Goal: Transaction & Acquisition: Purchase product/service

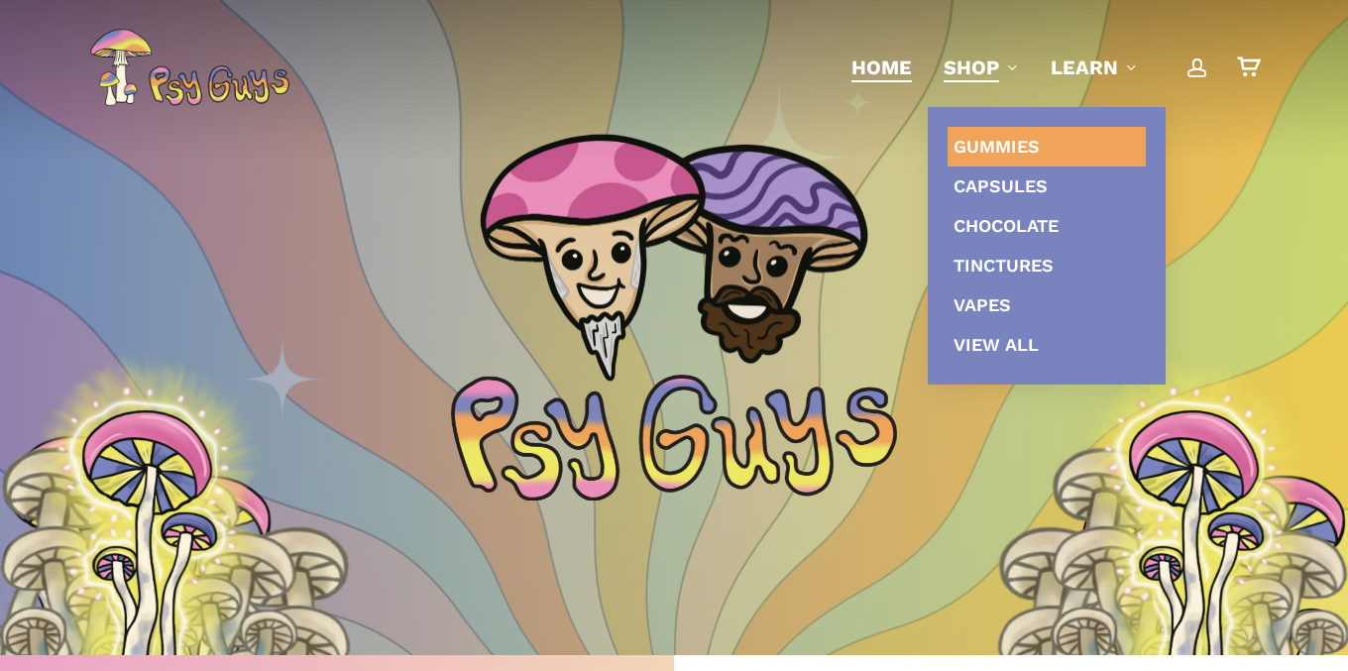
click at [979, 149] on span "Gummies" at bounding box center [996, 146] width 86 height 21
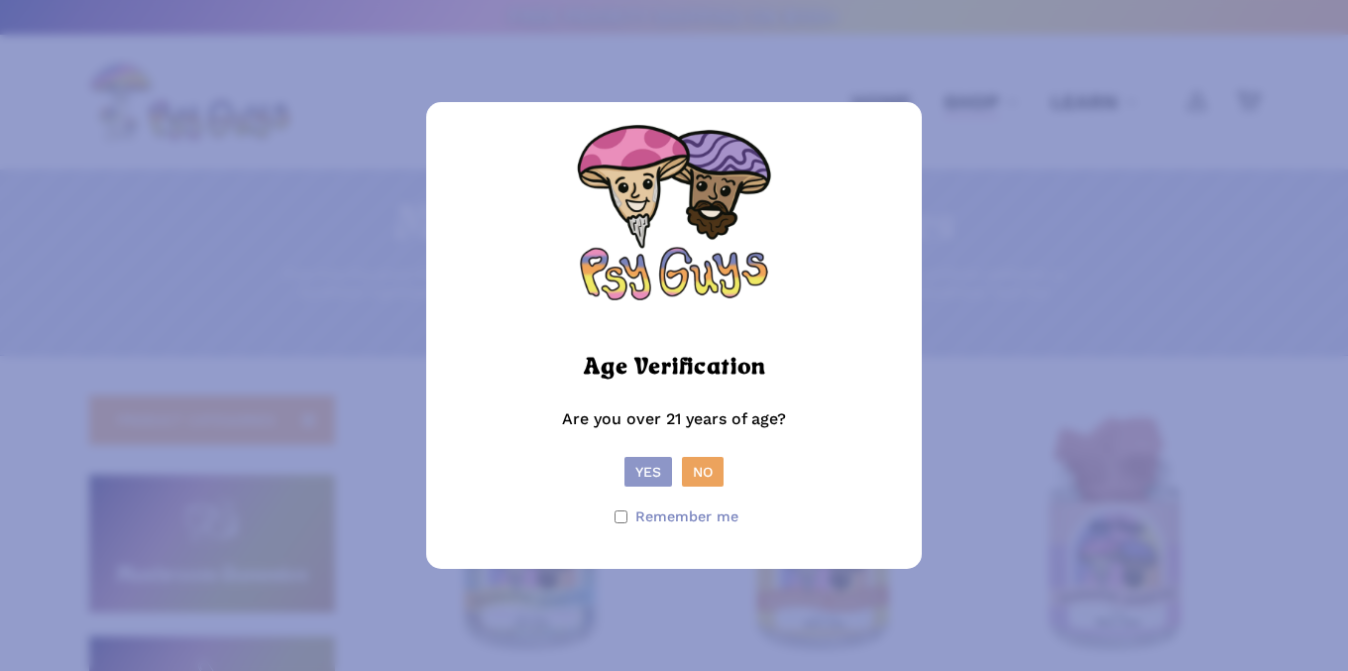
click at [645, 470] on button "Yes" at bounding box center [648, 472] width 48 height 30
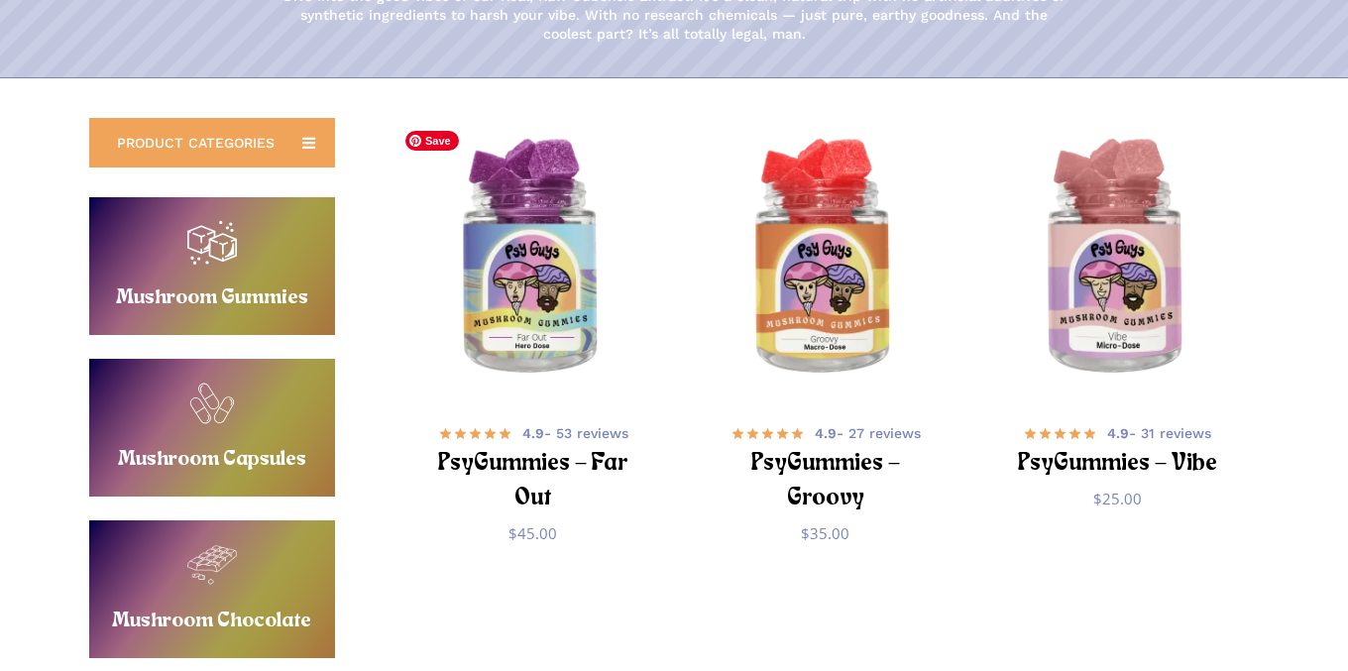
scroll to position [282, 0]
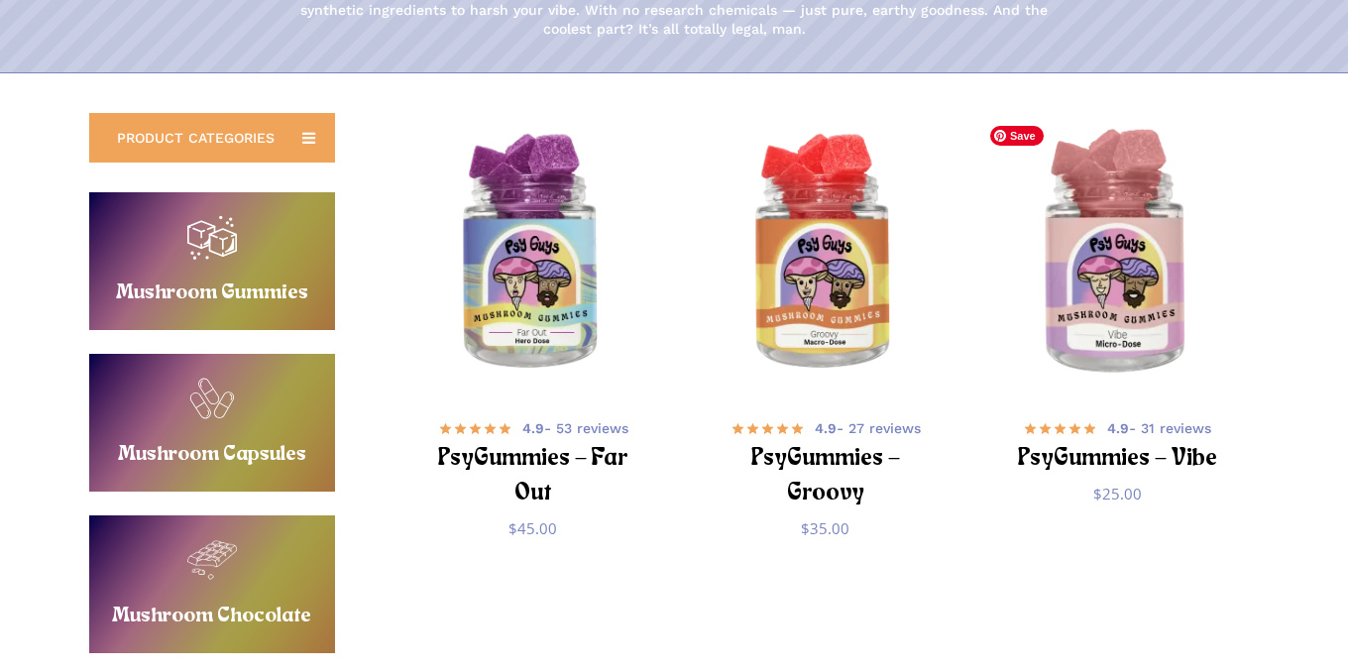
click at [1090, 337] on img "PsyGummies - Vibe" at bounding box center [1116, 253] width 285 height 285
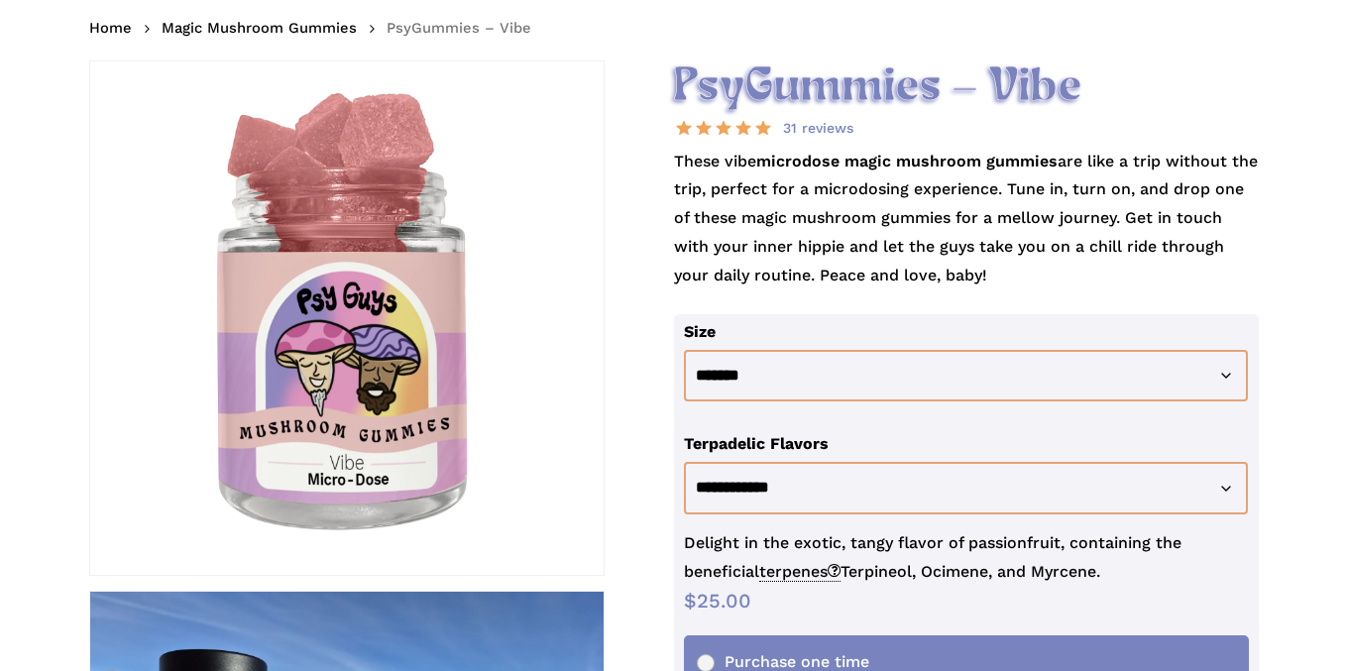
scroll to position [288, 0]
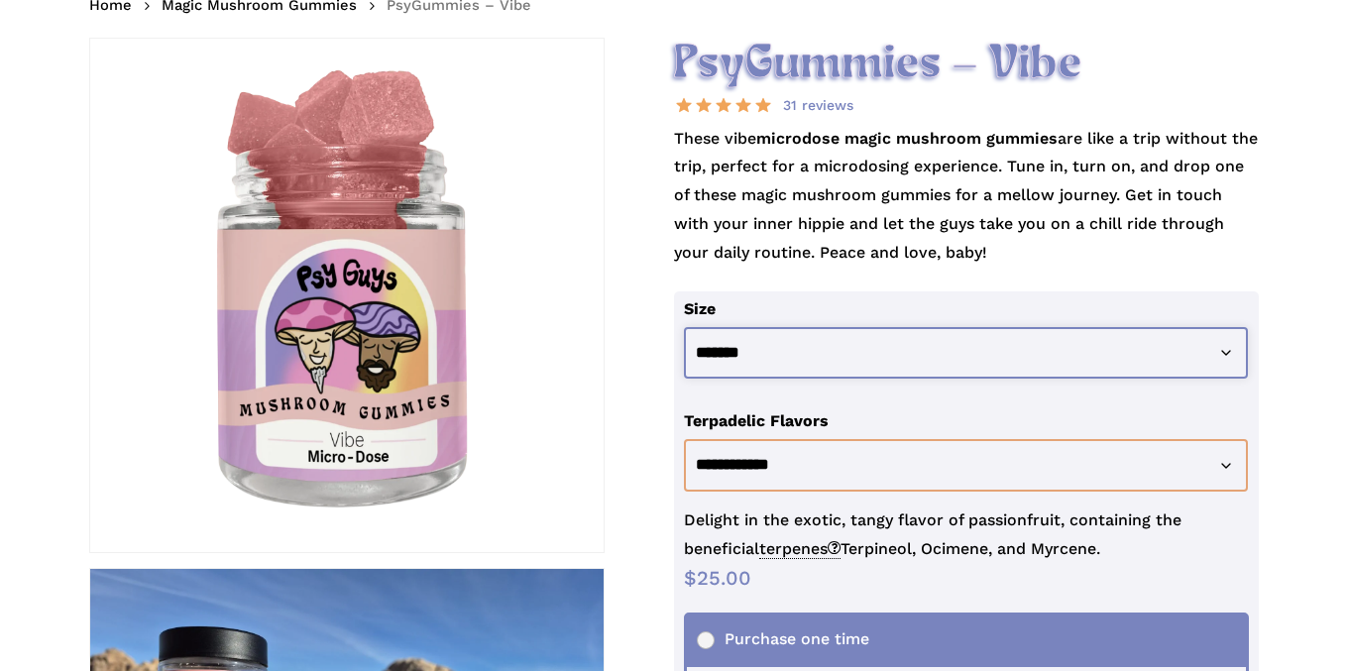
click at [1220, 349] on select "**********" at bounding box center [966, 353] width 564 height 53
click at [684, 327] on select "**********" at bounding box center [966, 353] width 564 height 53
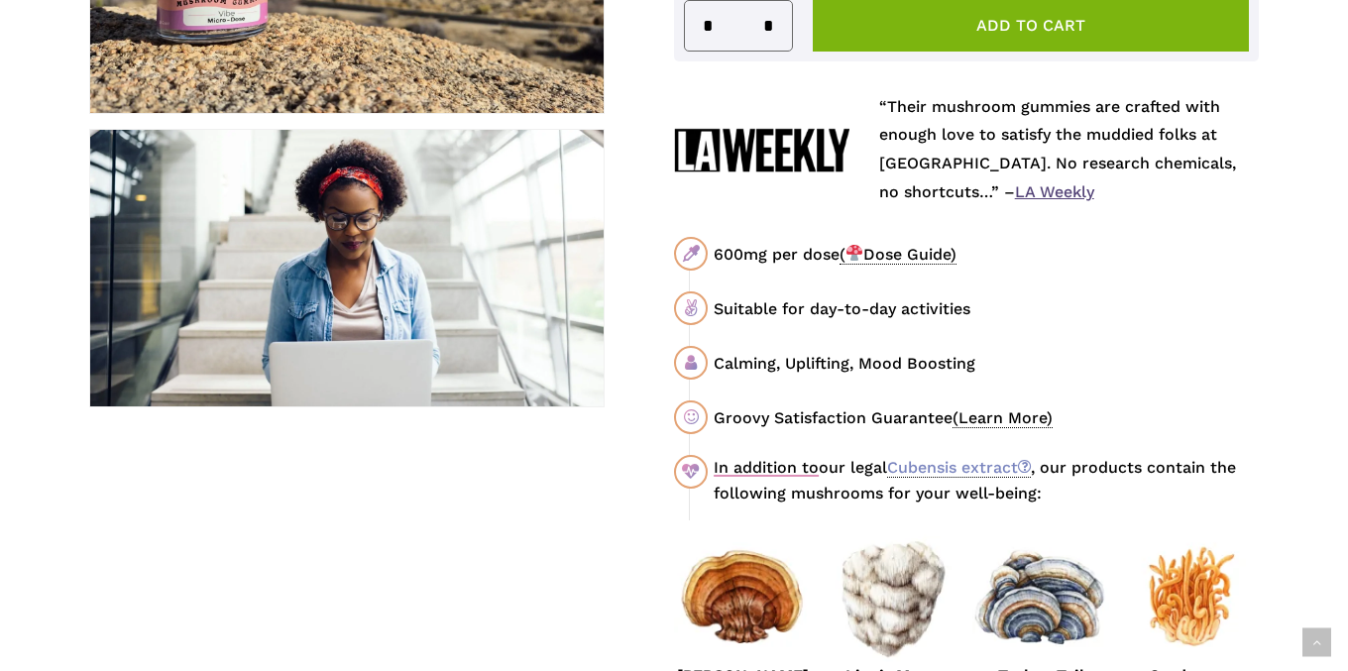
scroll to position [973, 0]
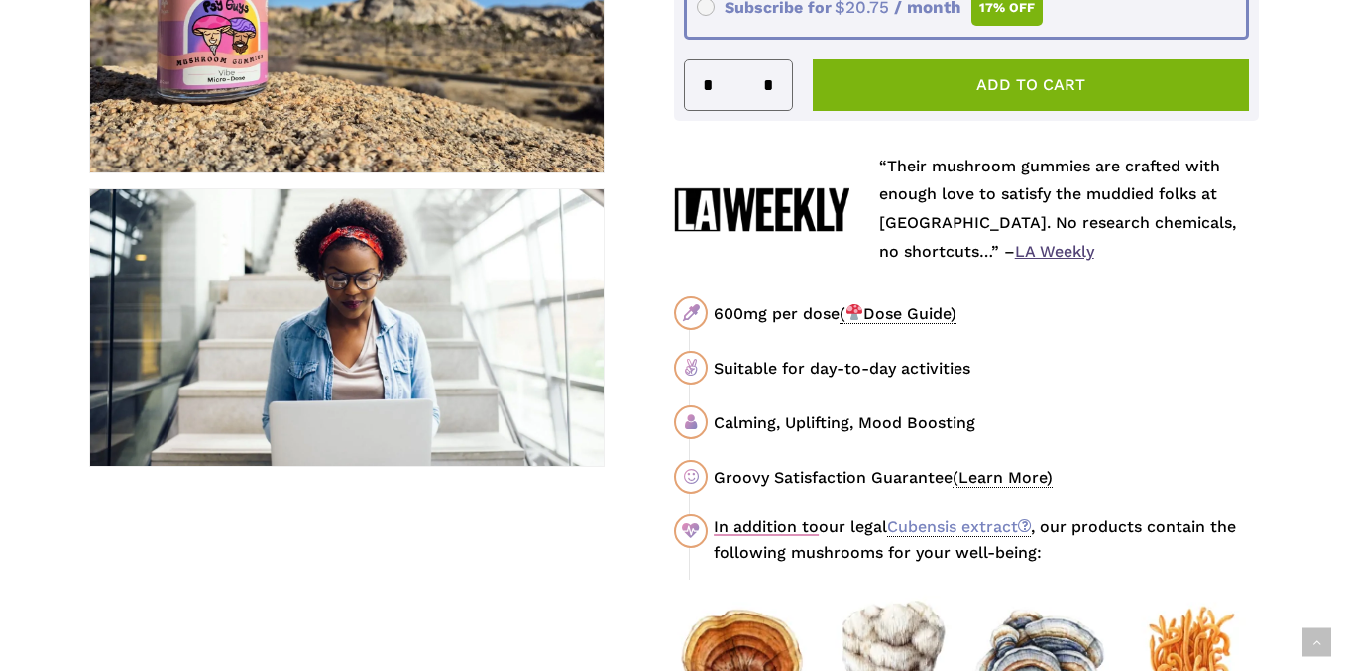
click at [910, 315] on span "( Dose Guide)" at bounding box center [897, 314] width 117 height 20
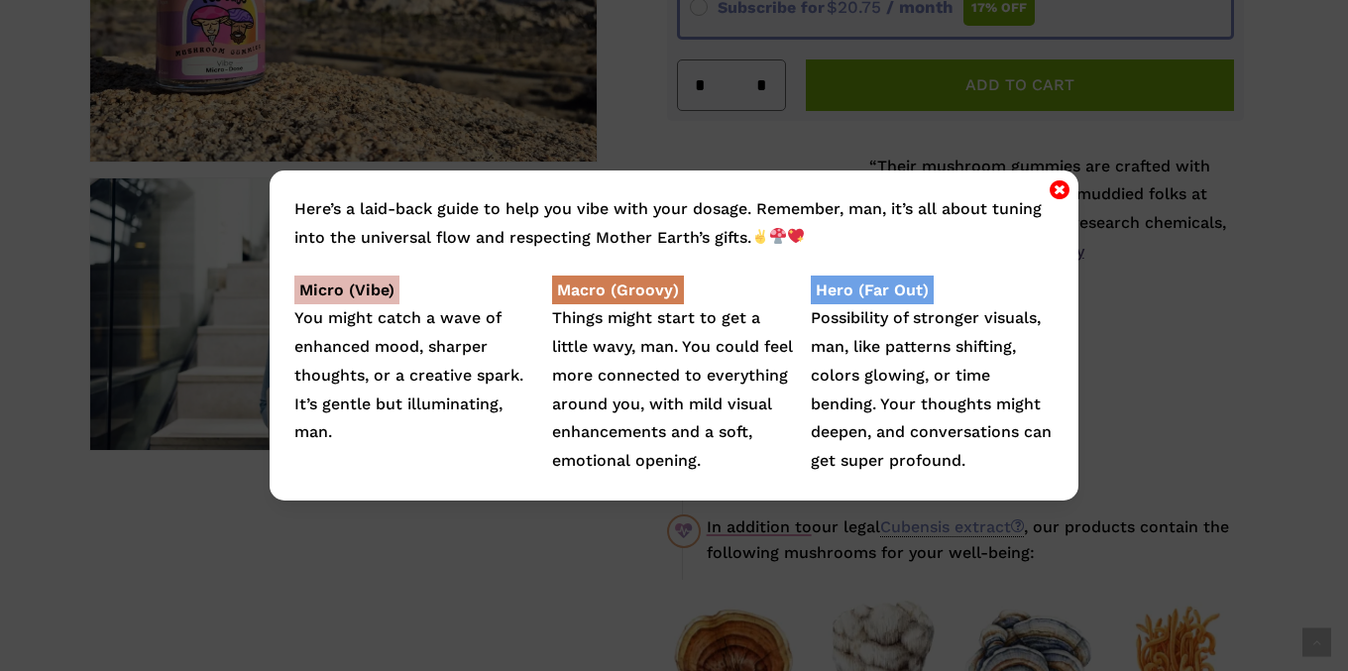
click at [1058, 187] on icon "Close" at bounding box center [1060, 189] width 20 height 24
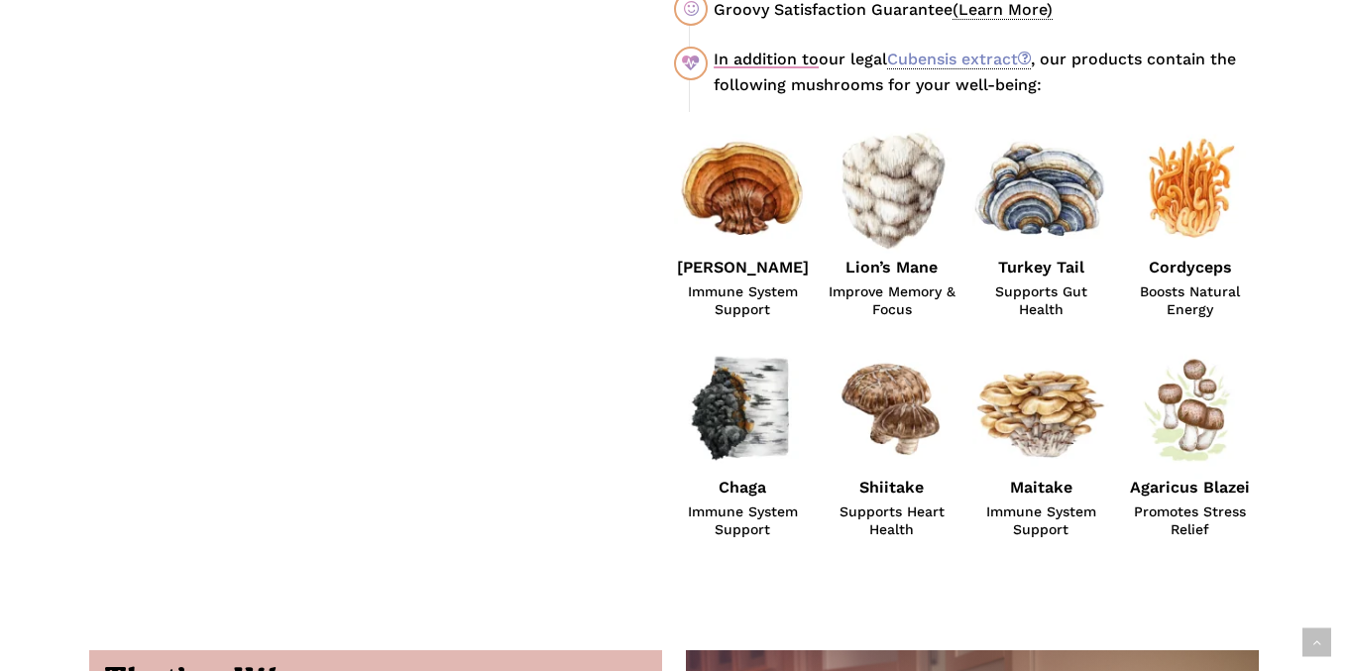
scroll to position [1439, 0]
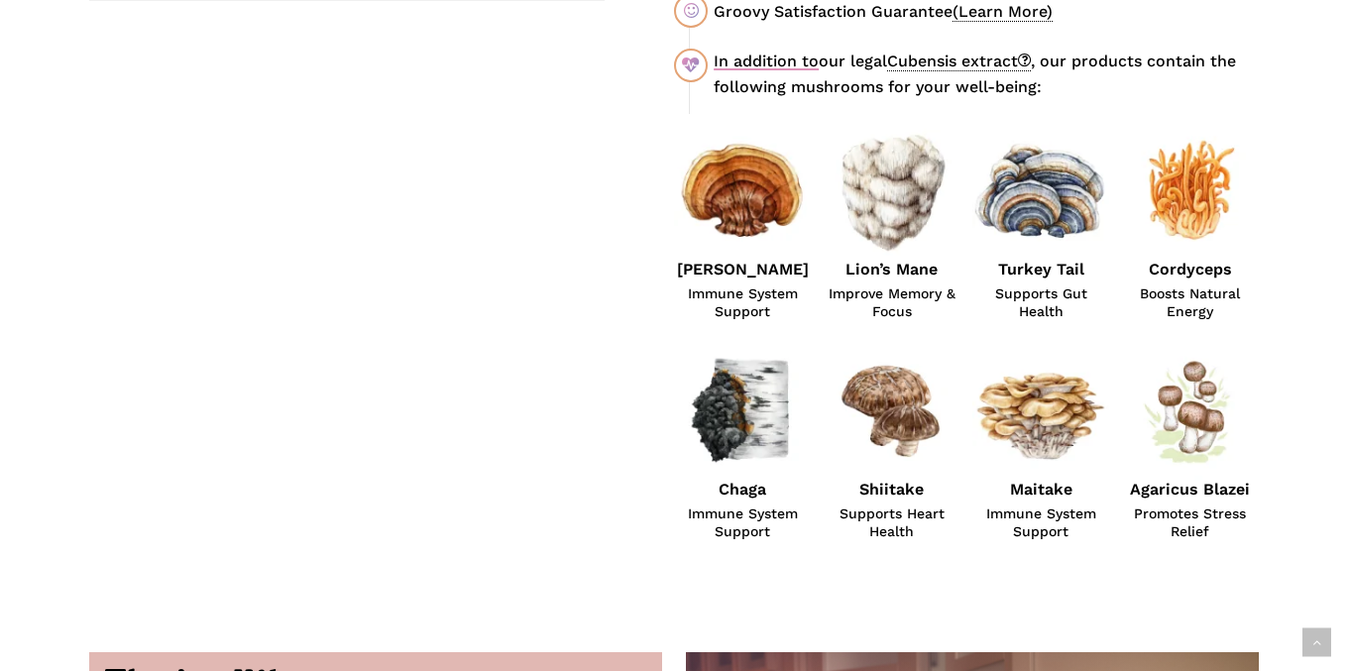
click at [948, 61] on link "Cubensis extract" at bounding box center [959, 62] width 144 height 20
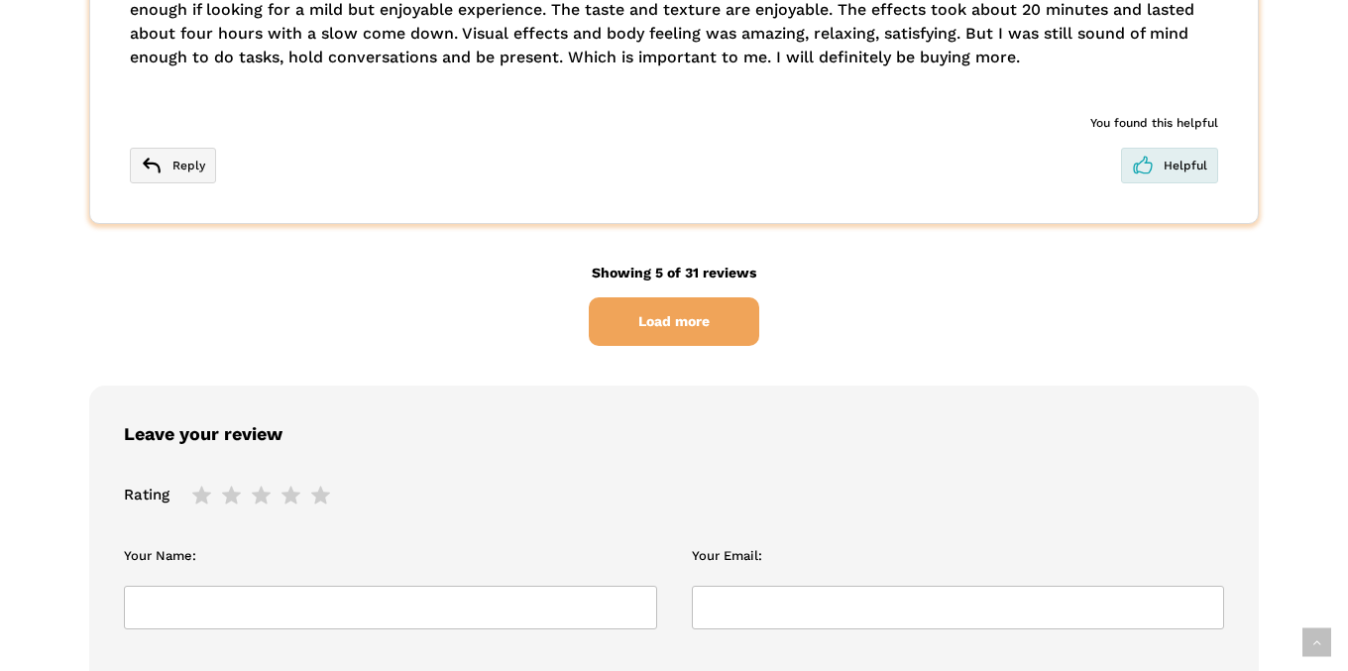
scroll to position [5835, 0]
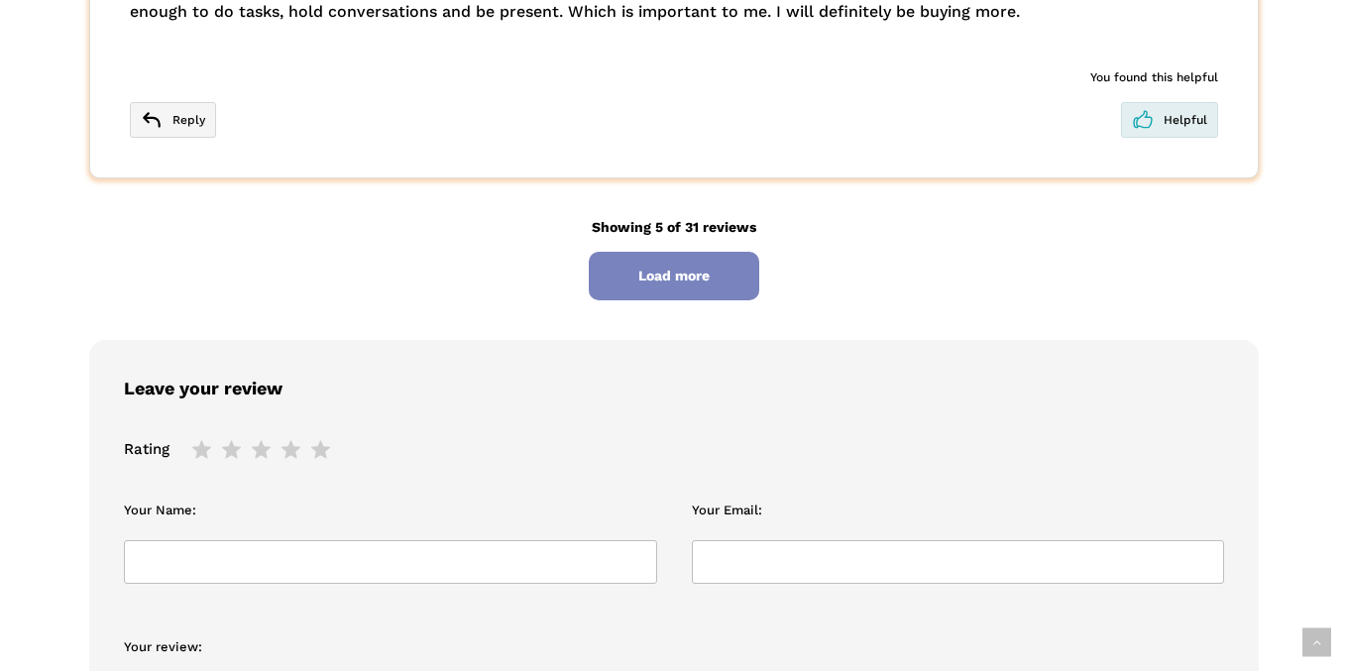
click at [700, 289] on span "Load more" at bounding box center [674, 276] width 170 height 49
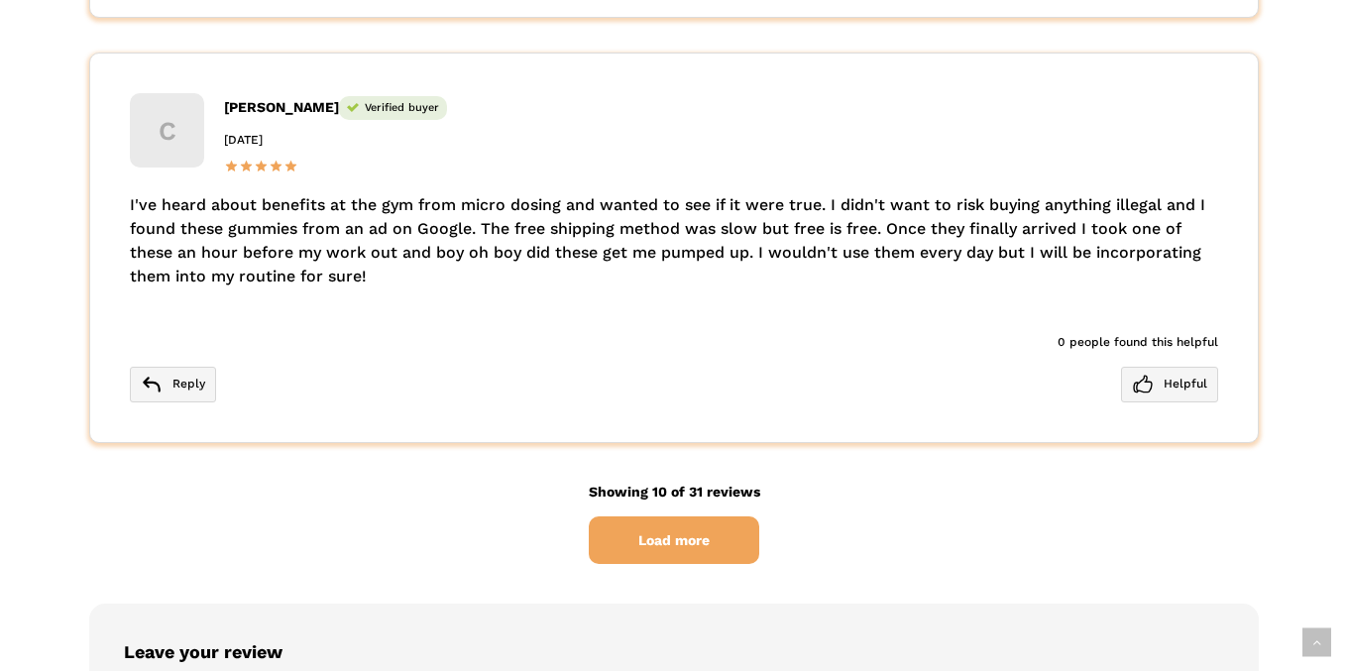
scroll to position [7629, 0]
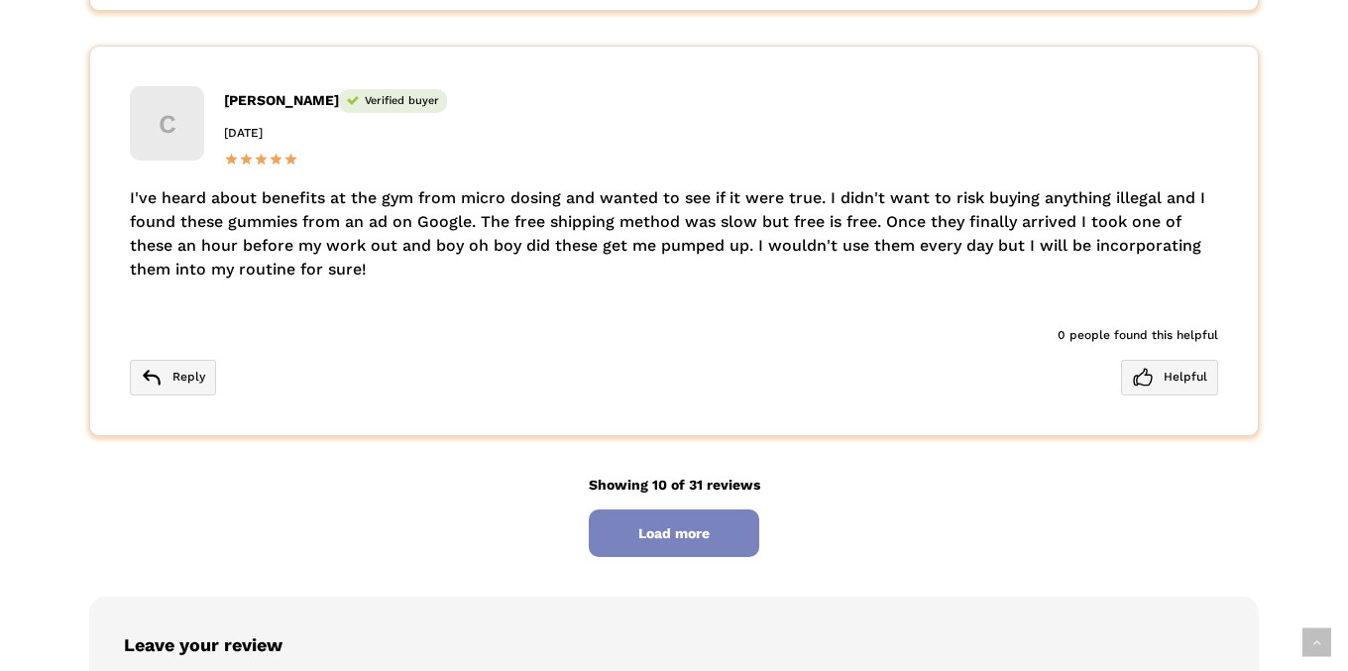
click at [665, 538] on span "Load more" at bounding box center [674, 533] width 170 height 49
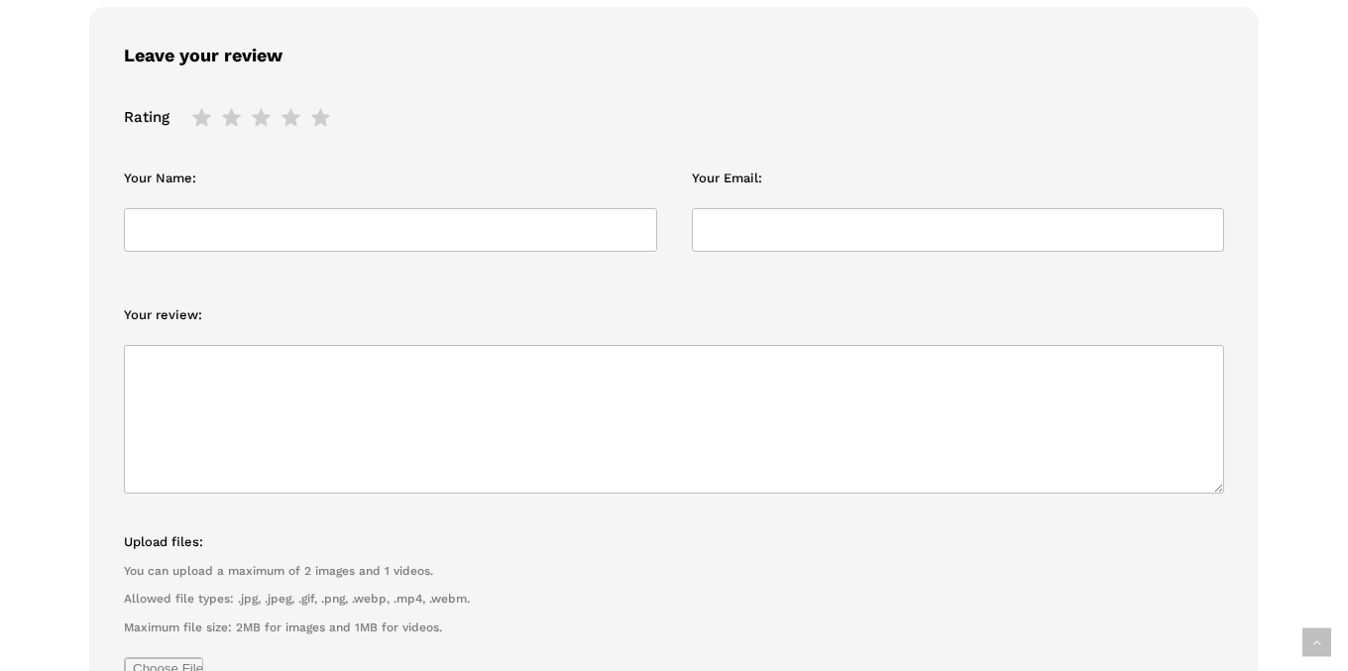
scroll to position [10080, 0]
